Goal: Information Seeking & Learning: Find specific fact

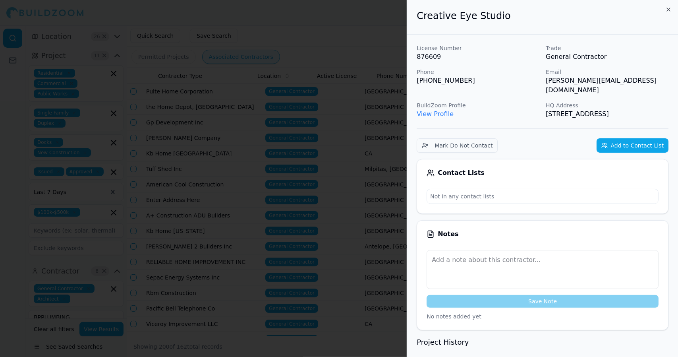
scroll to position [0, 107]
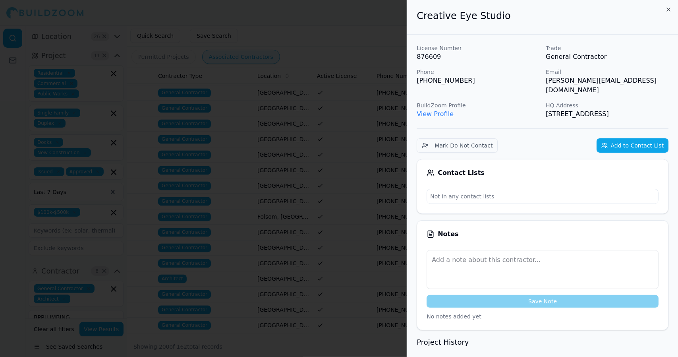
click at [575, 201] on p "Not in any contact lists" at bounding box center [542, 196] width 231 height 14
click at [671, 10] on icon "button" at bounding box center [668, 9] width 6 height 6
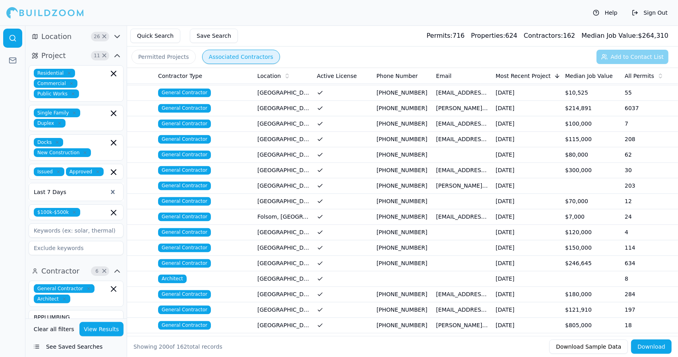
click at [475, 318] on td "[PERSON_NAME][EMAIL_ADDRESS][DOMAIN_NAME]" at bounding box center [463, 325] width 60 height 15
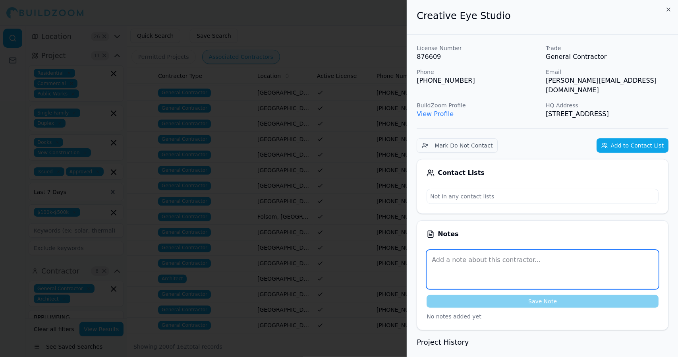
click at [624, 272] on textarea at bounding box center [542, 269] width 232 height 39
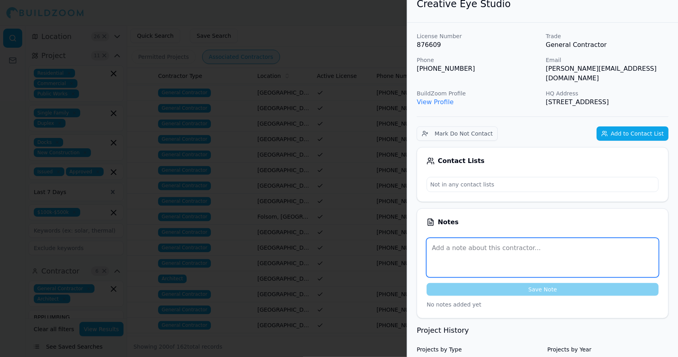
scroll to position [0, 0]
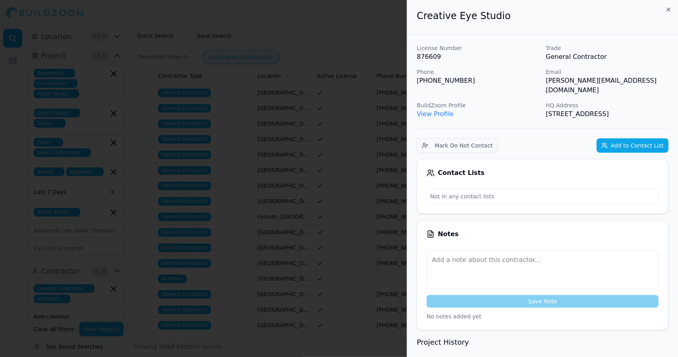
drag, startPoint x: 414, startPoint y: 49, endPoint x: 571, endPoint y: 114, distance: 170.2
click at [413, 14] on div "Creative Eye Studio" at bounding box center [542, 17] width 271 height 35
drag, startPoint x: 413, startPoint y: 14, endPoint x: 565, endPoint y: 118, distance: 184.9
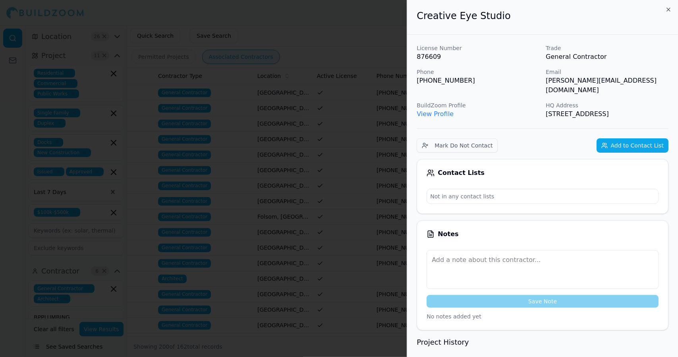
copy div "Creative Eye Studio License Number 876609 Trade General Contractor Phone [PHONE…"
click at [607, 236] on div "Notes" at bounding box center [542, 234] width 232 height 8
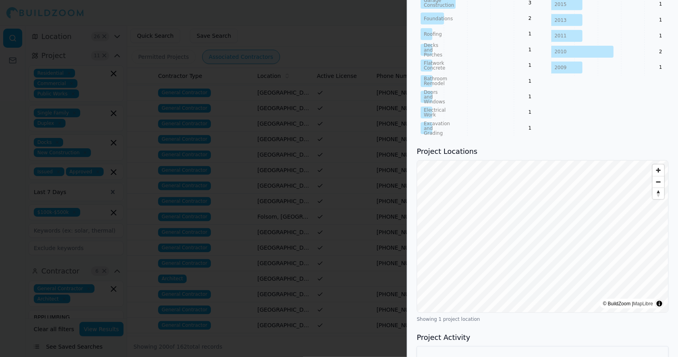
scroll to position [530, 0]
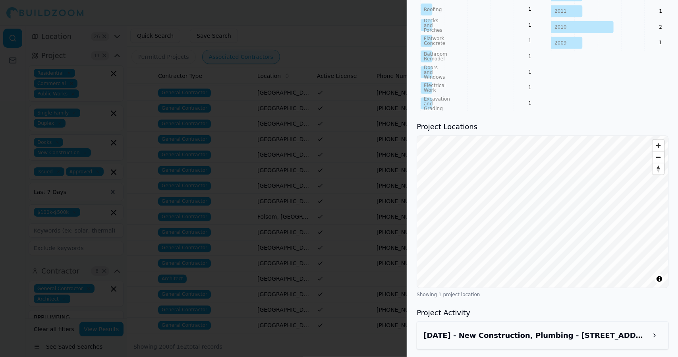
click at [655, 331] on button at bounding box center [654, 335] width 14 height 14
click at [599, 314] on h3 "Project Activity" at bounding box center [543, 312] width 252 height 11
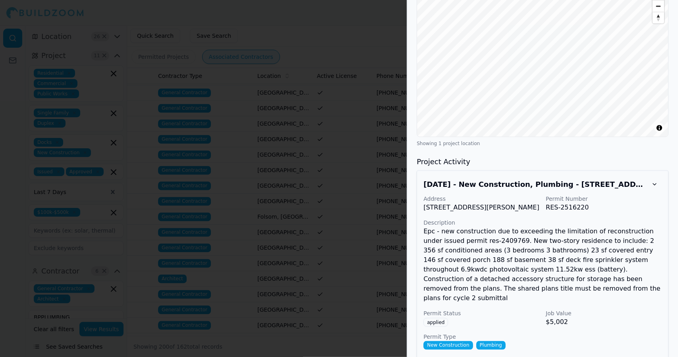
scroll to position [682, 0]
drag, startPoint x: 656, startPoint y: 181, endPoint x: 648, endPoint y: 162, distance: 21.0
drag, startPoint x: 648, startPoint y: 162, endPoint x: 654, endPoint y: 178, distance: 17.8
drag, startPoint x: 654, startPoint y: 179, endPoint x: 647, endPoint y: 149, distance: 30.7
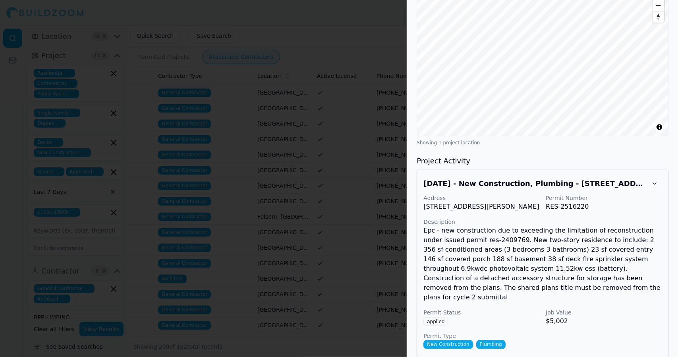
click at [655, 183] on button at bounding box center [654, 183] width 14 height 14
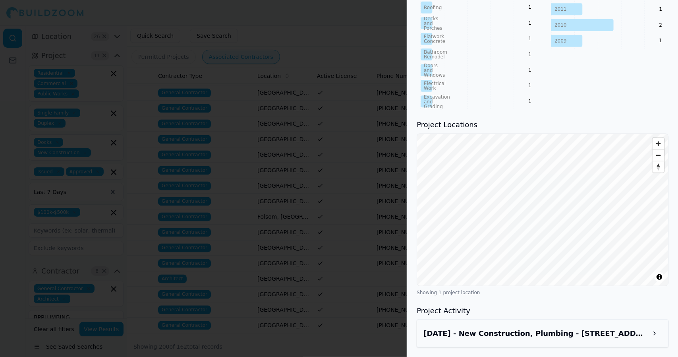
scroll to position [530, 0]
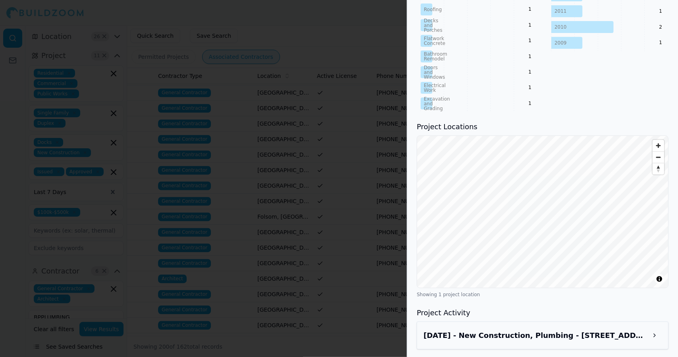
click at [661, 158] on span "Zoom out" at bounding box center [658, 157] width 12 height 11
click at [661, 159] on span "Zoom out" at bounding box center [658, 157] width 12 height 11
click at [660, 158] on span "Zoom out" at bounding box center [658, 157] width 12 height 11
click at [660, 156] on span "Zoom out" at bounding box center [658, 157] width 12 height 11
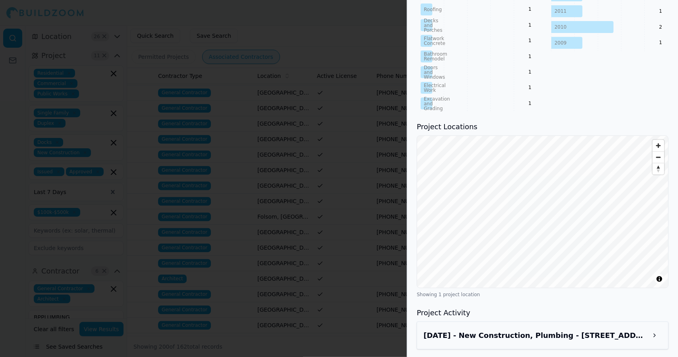
click at [659, 156] on span "Zoom out" at bounding box center [658, 157] width 12 height 11
click at [658, 158] on span "Zoom out" at bounding box center [658, 157] width 12 height 11
click at [658, 163] on span "Reset bearing to north" at bounding box center [658, 168] width 12 height 11
click at [658, 153] on span "Zoom out" at bounding box center [658, 157] width 12 height 11
click at [658, 154] on span "Zoom out" at bounding box center [658, 157] width 12 height 11
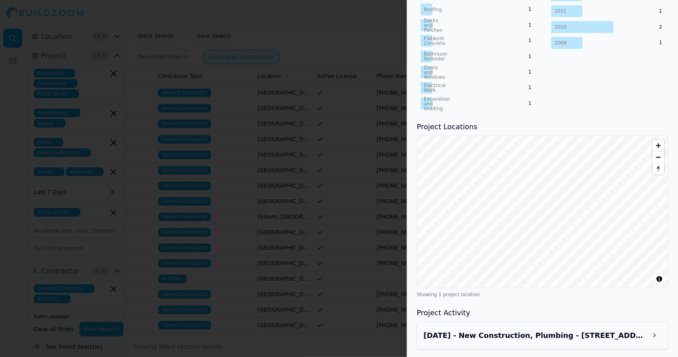
click at [658, 143] on span "Zoom in" at bounding box center [658, 146] width 12 height 12
click at [658, 336] on button at bounding box center [654, 335] width 14 height 14
click at [655, 336] on button at bounding box center [654, 335] width 14 height 14
click at [656, 328] on button at bounding box center [654, 335] width 14 height 14
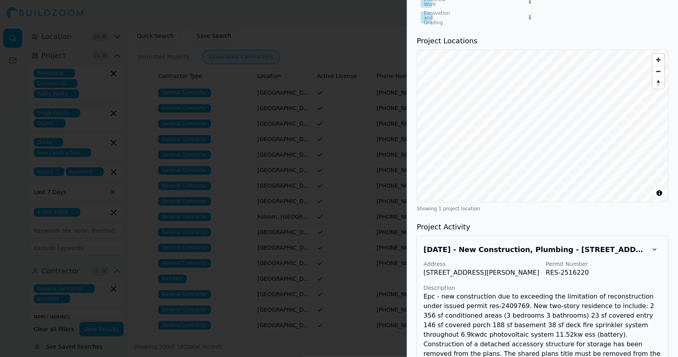
scroll to position [617, 0]
click at [635, 326] on p "Epc - new construction due to exceeding the limitation of reconstruction under …" at bounding box center [542, 329] width 238 height 76
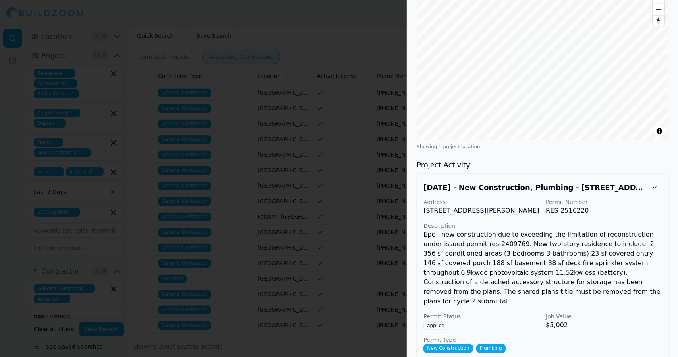
scroll to position [682, 0]
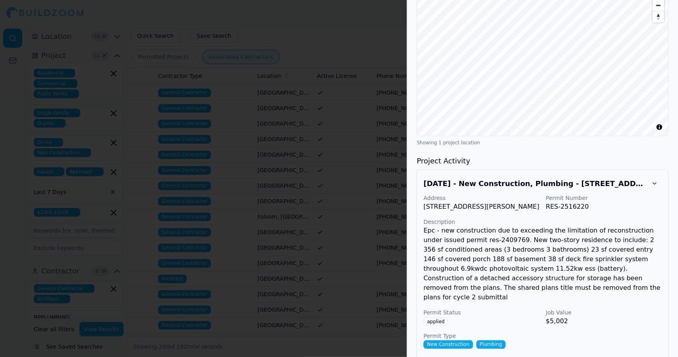
click at [619, 323] on p "$5,002" at bounding box center [604, 321] width 116 height 10
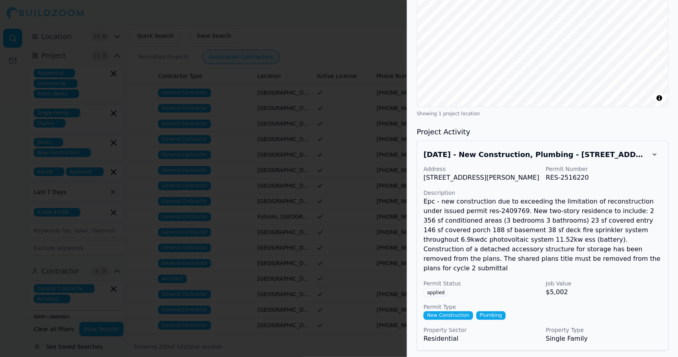
scroll to position [712, 0]
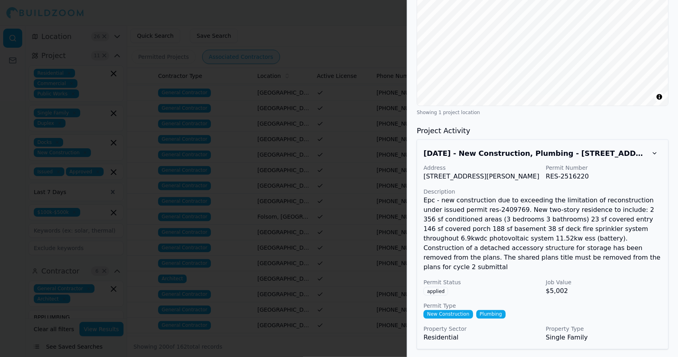
click at [645, 190] on div "Address [STREET_ADDRESS][PERSON_NAME] Permit Number RES-2516220 Description Epc…" at bounding box center [542, 253] width 238 height 179
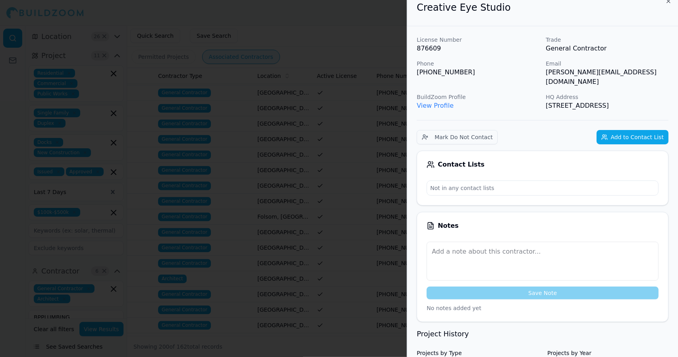
scroll to position [0, 0]
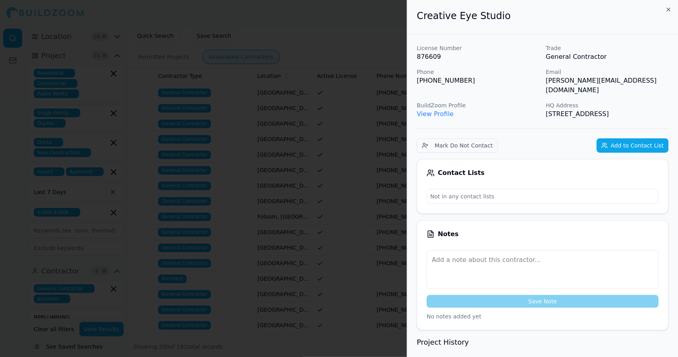
drag, startPoint x: 574, startPoint y: 116, endPoint x: 417, endPoint y: 18, distance: 185.0
copy div "Creative Eye Studio License Number 876609 Trade General Contractor Phone [PHONE…"
